Goal: Information Seeking & Learning: Learn about a topic

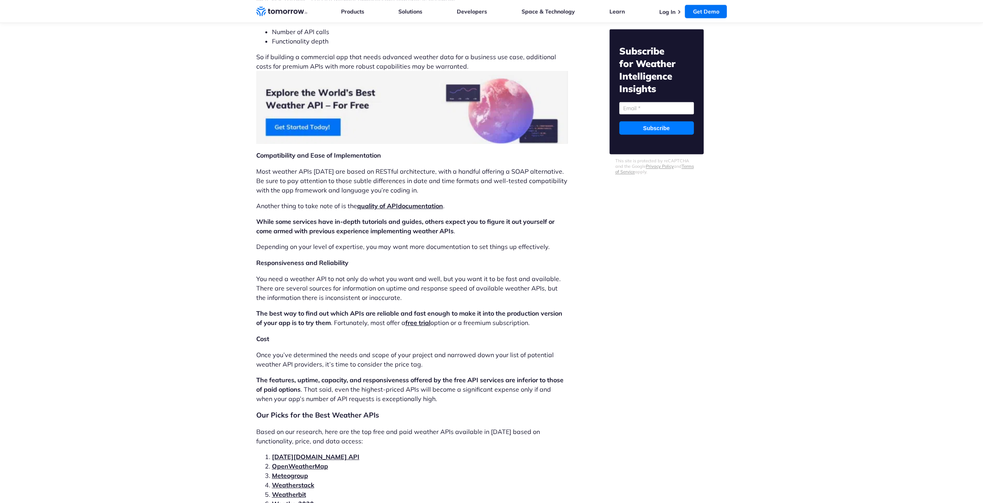
scroll to position [1334, 0]
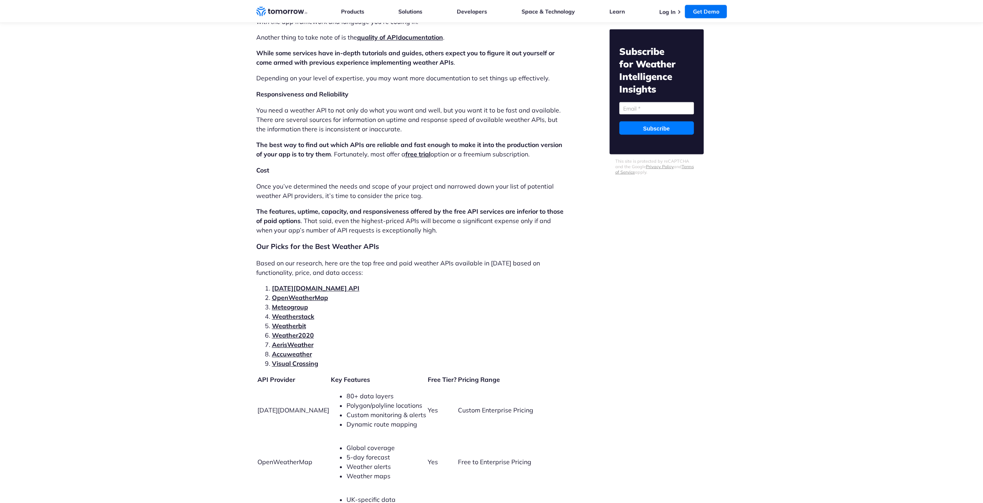
click at [298, 284] on link "Tomorrow.io API" at bounding box center [315, 288] width 87 height 8
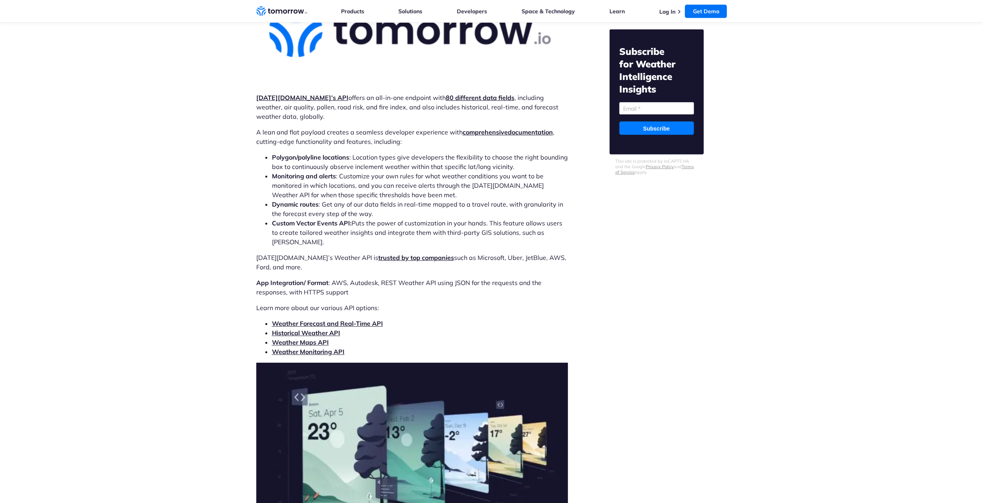
scroll to position [2325, 0]
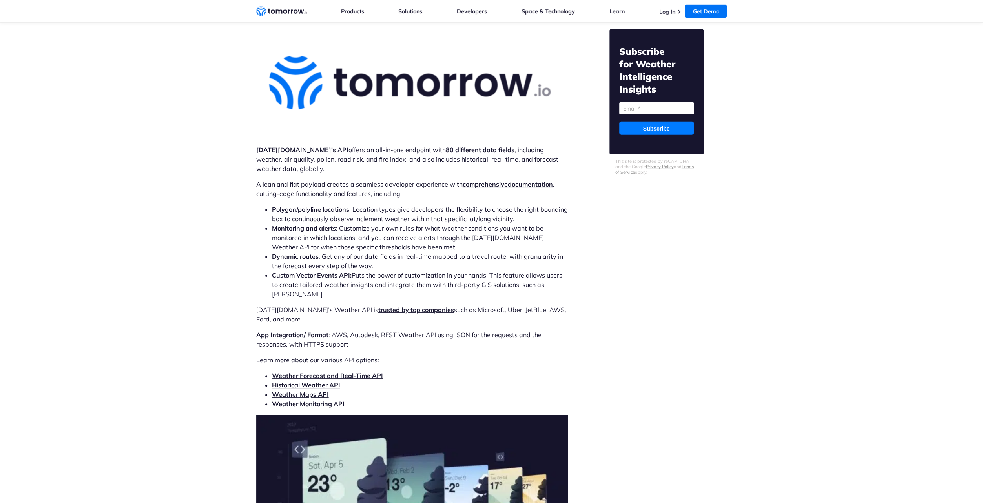
click at [304, 372] on link "Weather Forecast and Real-Time API" at bounding box center [327, 376] width 111 height 8
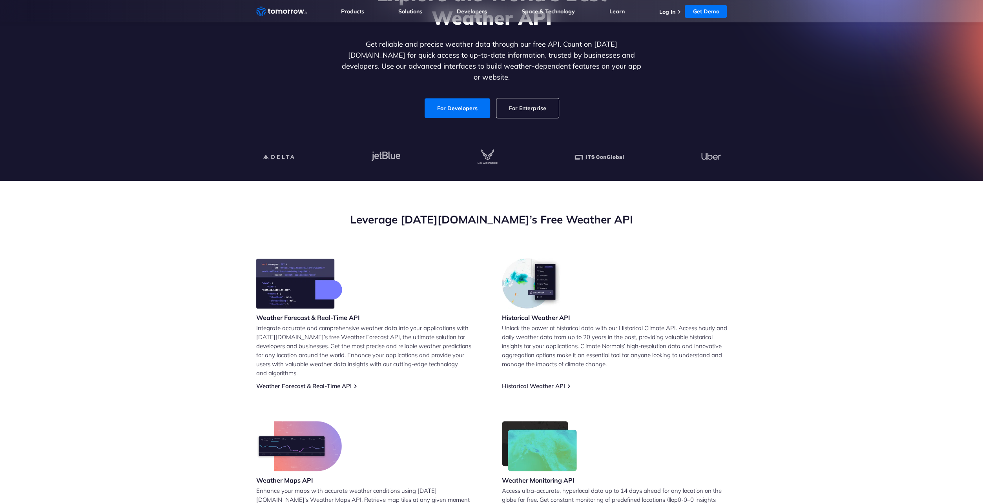
scroll to position [118, 0]
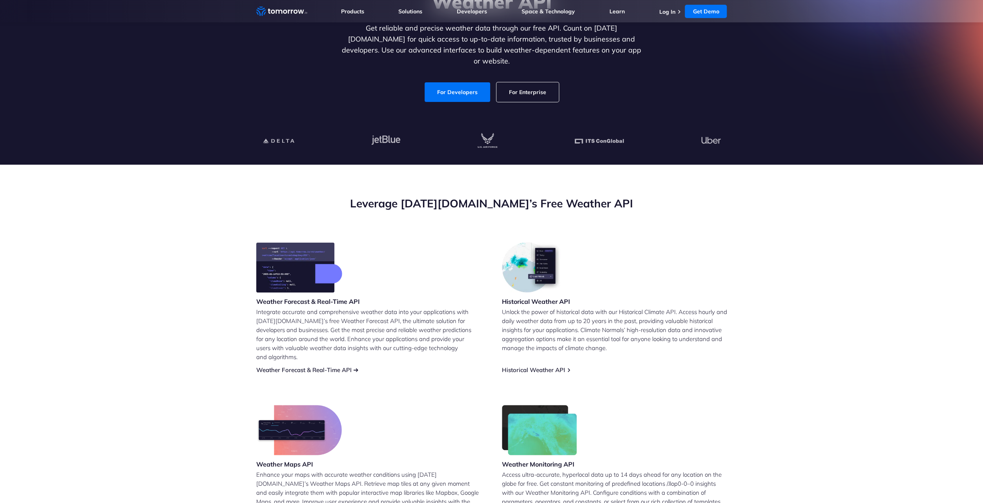
click at [350, 366] on link "Weather Forecast & Real-Time API" at bounding box center [303, 369] width 95 height 7
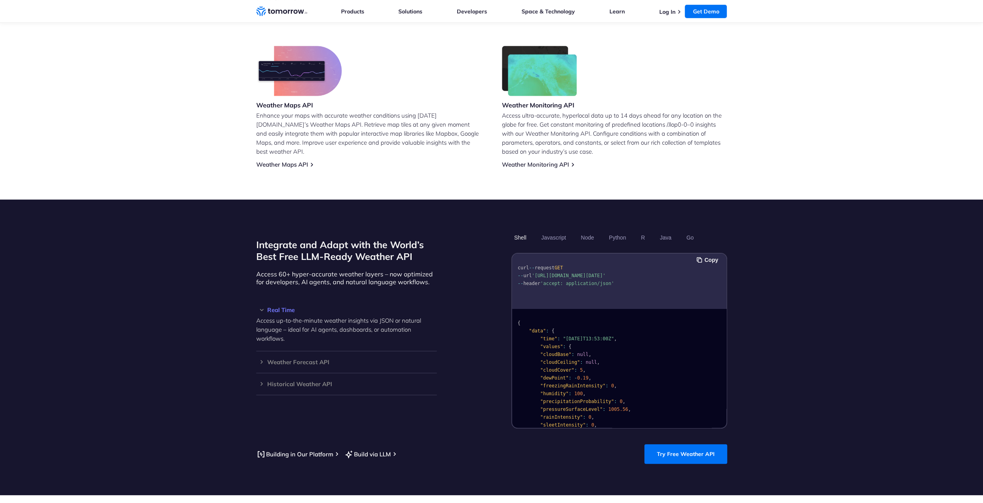
scroll to position [549, 0]
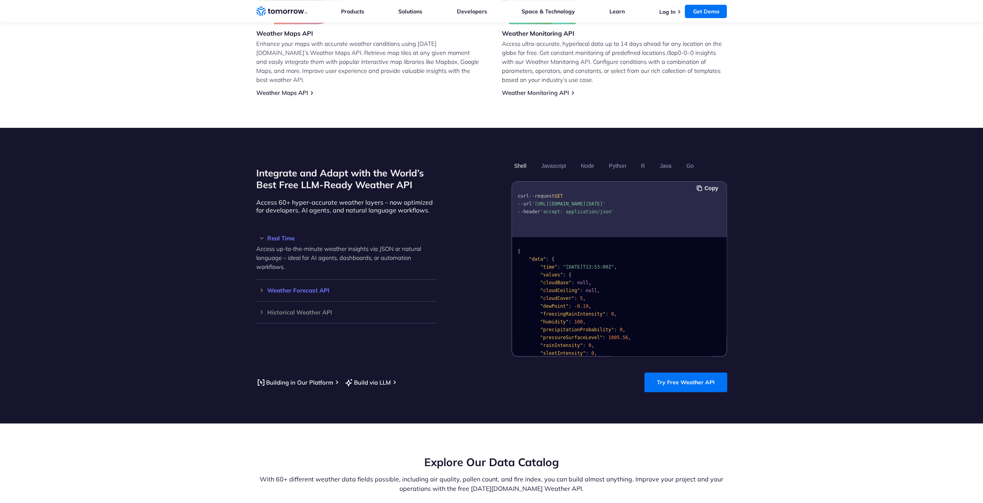
click at [324, 288] on h3 "Weather Forecast API" at bounding box center [346, 291] width 180 height 6
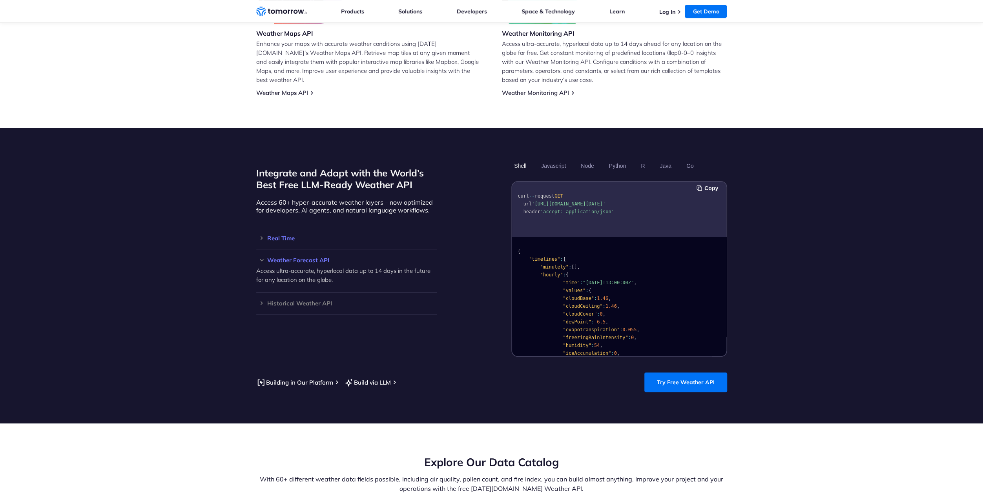
click at [272, 235] on h3 "Real Time" at bounding box center [346, 238] width 180 height 6
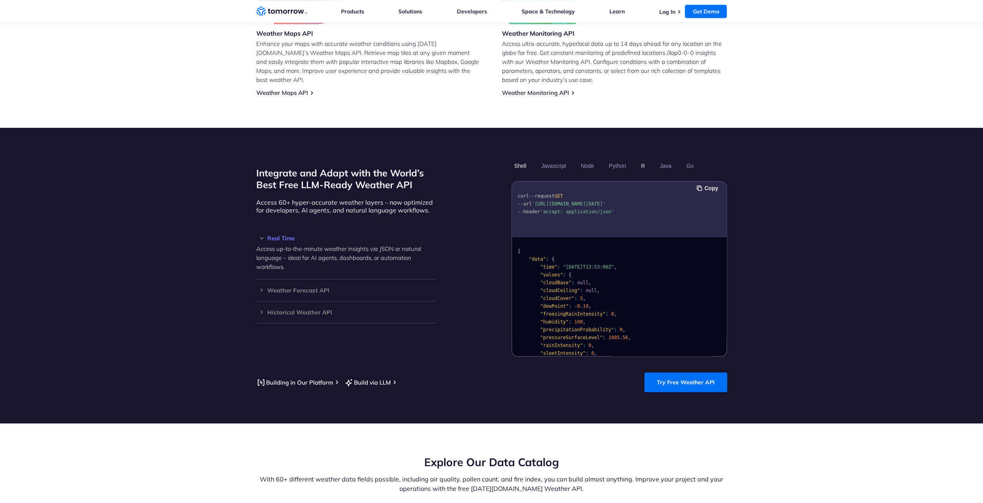
click at [647, 159] on button "R" at bounding box center [642, 165] width 9 height 13
click at [663, 159] on button "Java" at bounding box center [665, 165] width 17 height 13
click at [691, 159] on button "Go" at bounding box center [689, 165] width 13 height 13
click at [563, 159] on button "Javascript" at bounding box center [553, 165] width 30 height 13
click at [807, 248] on section "Integrate and Adapt with the World’s Best Free LLM-Ready Weather API Access 60+…" at bounding box center [491, 276] width 983 height 296
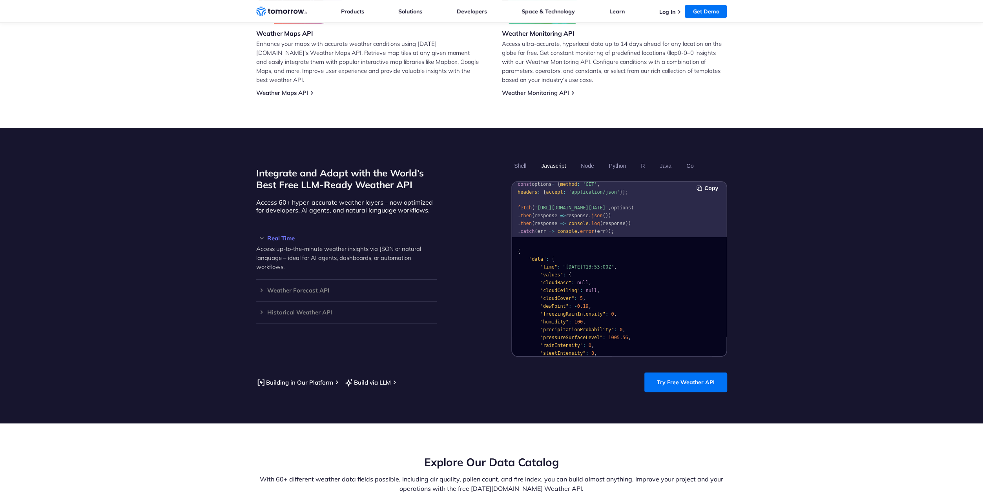
scroll to position [0, 0]
click at [521, 159] on button "Shell" at bounding box center [520, 165] width 18 height 13
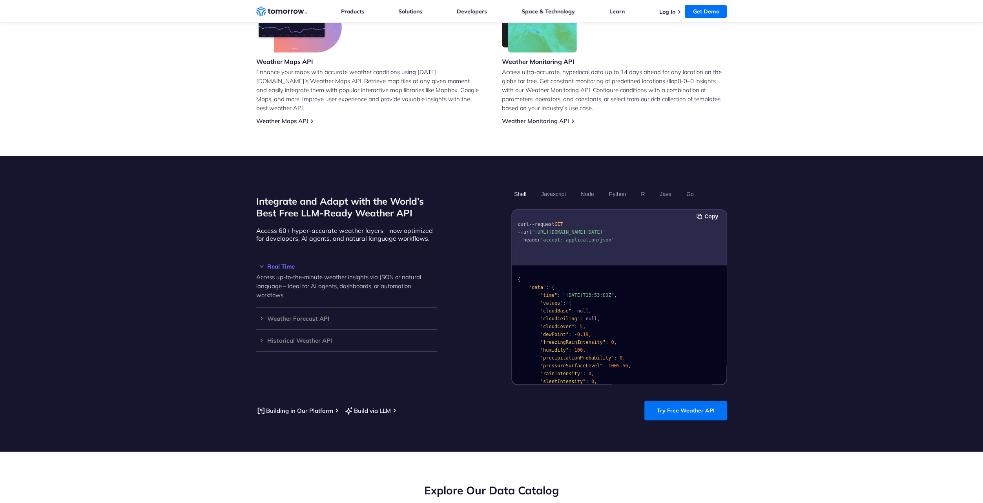
scroll to position [549, 0]
